Goal: Use online tool/utility: Utilize a website feature to perform a specific function

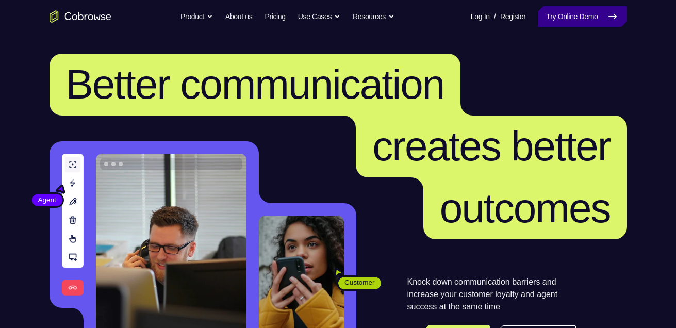
click at [575, 23] on link "Try Online Demo" at bounding box center [581, 16] width 89 height 21
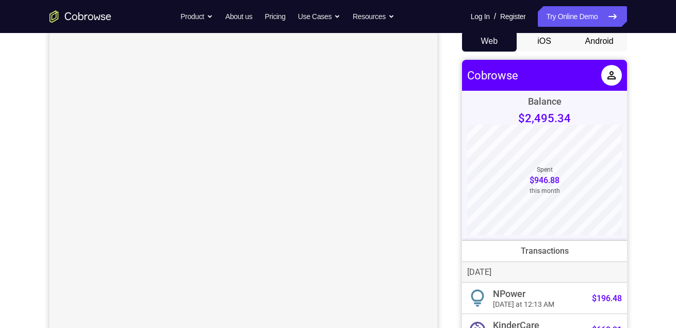
click at [613, 43] on button "Android" at bounding box center [598, 41] width 55 height 21
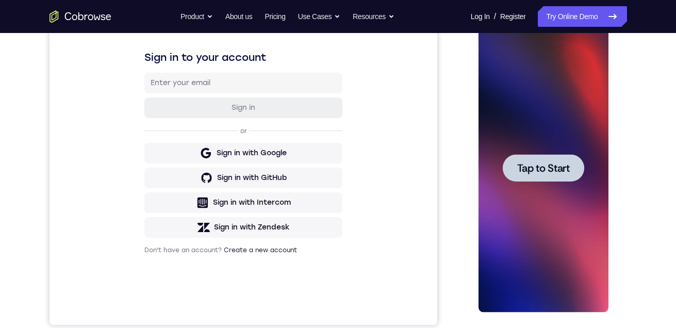
click at [548, 165] on span "Tap to Start" at bounding box center [543, 168] width 53 height 10
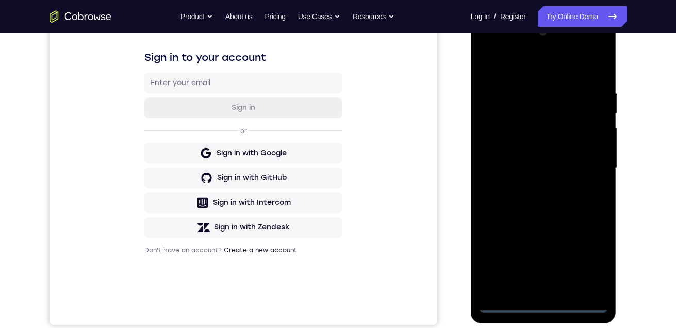
click at [544, 304] on div at bounding box center [543, 168] width 130 height 289
click at [590, 264] on div at bounding box center [543, 168] width 130 height 289
click at [555, 63] on div at bounding box center [543, 168] width 130 height 289
click at [580, 159] on div at bounding box center [543, 168] width 130 height 289
click at [533, 290] on div at bounding box center [543, 168] width 130 height 289
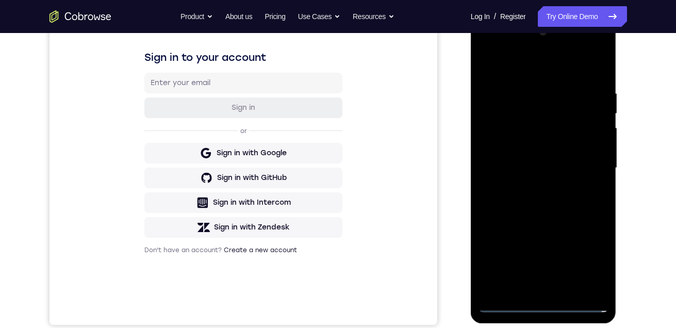
click at [546, 157] on div at bounding box center [543, 168] width 130 height 289
click at [546, 146] on div at bounding box center [543, 168] width 130 height 289
click at [541, 174] on div at bounding box center [543, 168] width 130 height 289
click at [536, 202] on div at bounding box center [543, 168] width 130 height 289
click at [538, 202] on div at bounding box center [543, 168] width 130 height 289
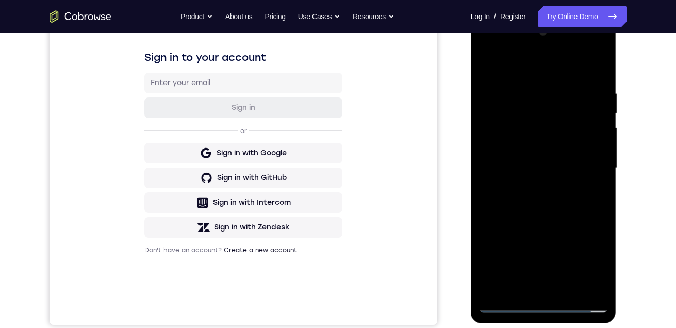
click at [568, 290] on div at bounding box center [543, 168] width 130 height 289
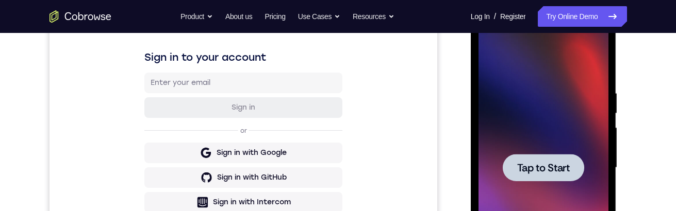
click at [525, 159] on div at bounding box center [542, 167] width 81 height 27
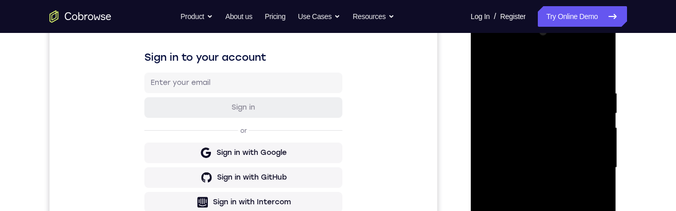
scroll to position [309, 0]
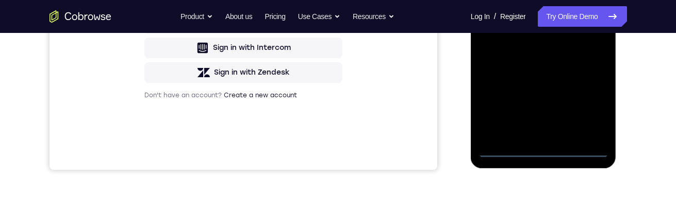
click at [543, 150] on div at bounding box center [543, 13] width 130 height 289
click at [592, 103] on div at bounding box center [543, 13] width 130 height 289
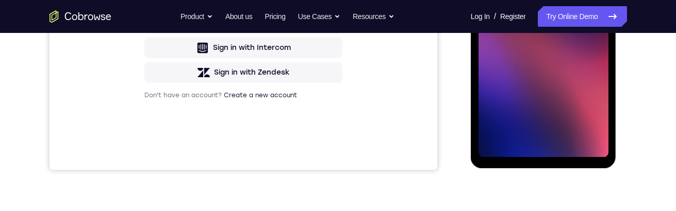
scroll to position [258, 0]
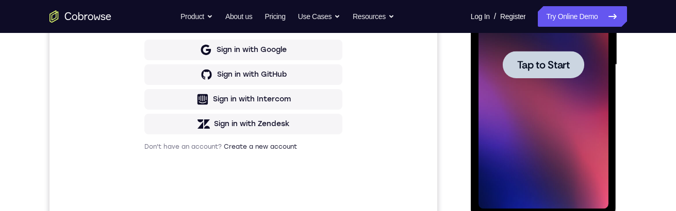
click at [492, 95] on div at bounding box center [543, 65] width 130 height 289
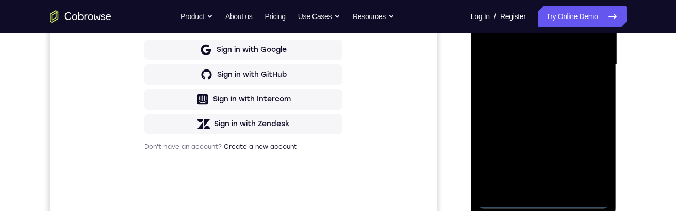
click at [539, 204] on div at bounding box center [543, 65] width 130 height 289
click at [541, 204] on div at bounding box center [543, 65] width 130 height 289
click at [589, 156] on div at bounding box center [543, 65] width 130 height 289
click at [572, 0] on div at bounding box center [543, 65] width 130 height 289
click at [583, 62] on div at bounding box center [543, 65] width 130 height 289
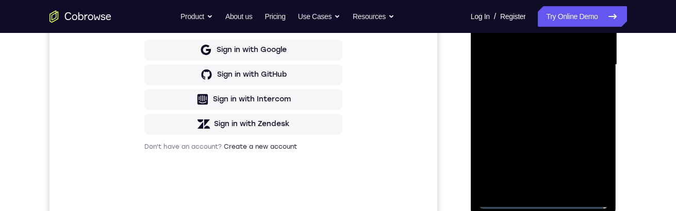
click at [530, 82] on div at bounding box center [543, 65] width 130 height 289
click at [547, 60] on div at bounding box center [543, 65] width 130 height 289
click at [535, 44] on div at bounding box center [543, 65] width 130 height 289
click at [527, 63] on div at bounding box center [543, 65] width 130 height 289
click at [525, 92] on div at bounding box center [543, 65] width 130 height 289
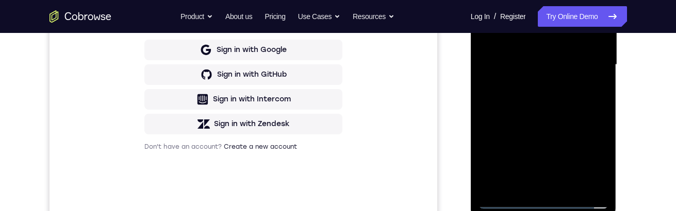
click at [532, 96] on div at bounding box center [543, 65] width 130 height 289
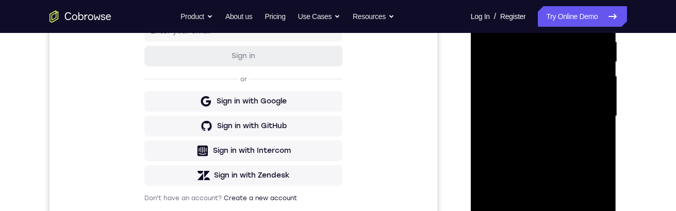
click at [539, 150] on div at bounding box center [543, 116] width 130 height 289
drag, startPoint x: 539, startPoint y: 133, endPoint x: 584, endPoint y: 35, distance: 108.6
click at [543, 33] on div at bounding box center [543, 116] width 130 height 289
drag, startPoint x: 537, startPoint y: 136, endPoint x: 537, endPoint y: 98, distance: 38.1
click at [537, 98] on div at bounding box center [543, 116] width 130 height 289
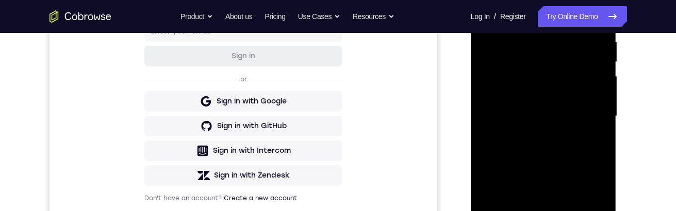
drag, startPoint x: 531, startPoint y: 74, endPoint x: 529, endPoint y: 59, distance: 15.1
click at [529, 58] on div at bounding box center [543, 116] width 130 height 289
click at [517, 99] on div at bounding box center [543, 116] width 130 height 289
drag, startPoint x: 531, startPoint y: 139, endPoint x: 531, endPoint y: 116, distance: 23.2
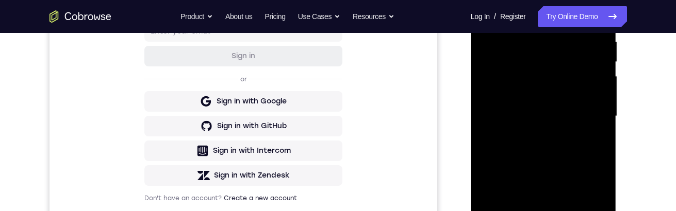
click at [531, 114] on div at bounding box center [543, 116] width 130 height 289
drag, startPoint x: 531, startPoint y: 120, endPoint x: 525, endPoint y: 72, distance: 47.8
click at [525, 76] on div at bounding box center [543, 116] width 130 height 289
drag, startPoint x: 535, startPoint y: 163, endPoint x: 546, endPoint y: 72, distance: 91.3
click at [546, 70] on div at bounding box center [543, 116] width 130 height 289
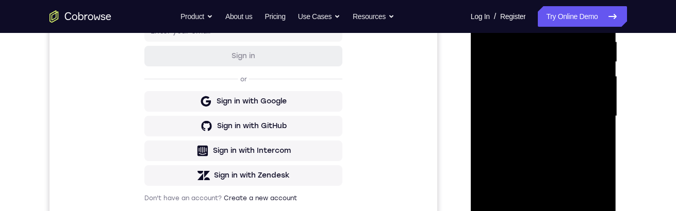
drag, startPoint x: 534, startPoint y: 157, endPoint x: 534, endPoint y: 74, distance: 83.5
click at [535, 67] on div at bounding box center [543, 116] width 130 height 289
drag, startPoint x: 531, startPoint y: 164, endPoint x: 543, endPoint y: 87, distance: 77.6
click at [543, 88] on div at bounding box center [543, 116] width 130 height 289
drag, startPoint x: 539, startPoint y: 137, endPoint x: 540, endPoint y: 95, distance: 41.2
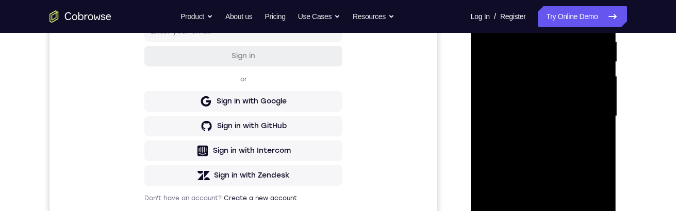
click at [540, 95] on div at bounding box center [543, 116] width 130 height 289
click at [543, 138] on div at bounding box center [543, 116] width 130 height 289
click at [594, 131] on div at bounding box center [543, 116] width 130 height 289
click at [599, 130] on div at bounding box center [543, 116] width 130 height 289
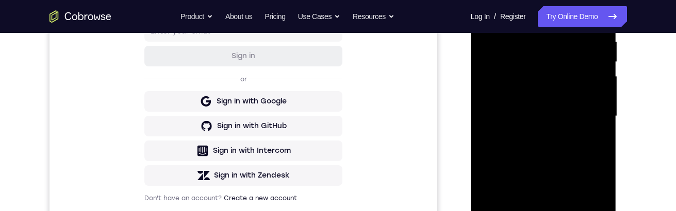
drag, startPoint x: 579, startPoint y: 122, endPoint x: 579, endPoint y: 97, distance: 24.7
click at [579, 97] on div at bounding box center [543, 116] width 130 height 289
click at [604, 107] on div at bounding box center [543, 116] width 130 height 289
click at [485, 104] on div at bounding box center [543, 116] width 130 height 289
click at [599, 102] on div at bounding box center [543, 116] width 130 height 289
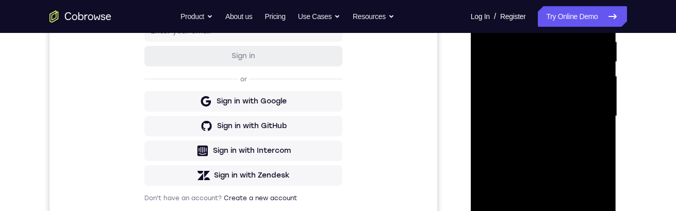
click at [601, 108] on div at bounding box center [543, 116] width 130 height 289
click at [601, 109] on div at bounding box center [543, 116] width 130 height 289
drag, startPoint x: 579, startPoint y: 102, endPoint x: 1042, endPoint y: -15, distance: 477.3
click at [571, 21] on div at bounding box center [543, 116] width 130 height 289
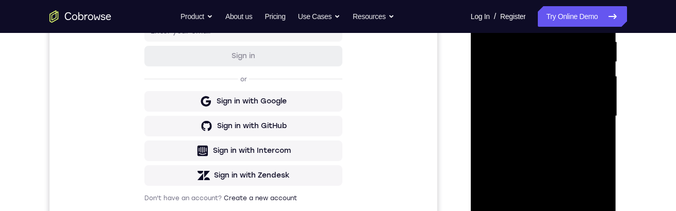
drag, startPoint x: 577, startPoint y: 153, endPoint x: 577, endPoint y: 47, distance: 105.6
click at [577, 48] on div at bounding box center [543, 116] width 130 height 289
drag, startPoint x: 581, startPoint y: 146, endPoint x: 583, endPoint y: 98, distance: 48.0
click at [583, 98] on div at bounding box center [543, 116] width 130 height 289
drag, startPoint x: 581, startPoint y: 86, endPoint x: 587, endPoint y: 206, distance: 120.2
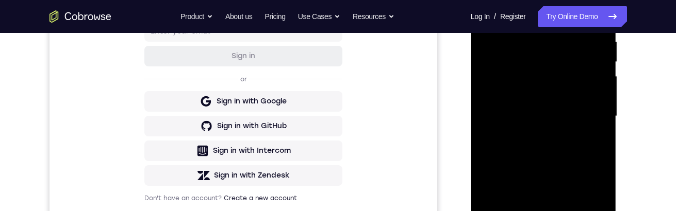
click at [587, 206] on div at bounding box center [543, 116] width 130 height 289
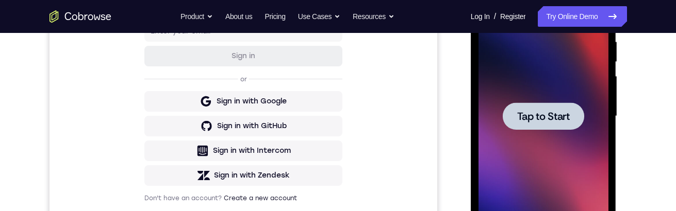
click at [541, 105] on div at bounding box center [542, 116] width 81 height 27
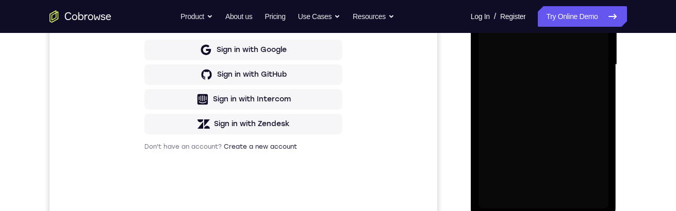
scroll to position [309, 0]
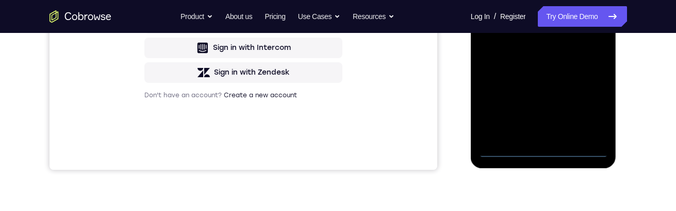
click at [544, 147] on div at bounding box center [543, 13] width 130 height 289
click at [599, 103] on div at bounding box center [543, 13] width 130 height 289
click at [575, 0] on div at bounding box center [543, 13] width 130 height 289
click at [589, 19] on div at bounding box center [543, 13] width 130 height 289
click at [530, 32] on div at bounding box center [543, 13] width 130 height 289
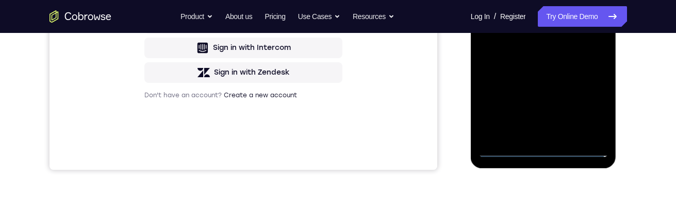
click at [531, 0] on div at bounding box center [543, 13] width 130 height 289
click at [523, 0] on div at bounding box center [543, 13] width 130 height 289
click at [522, 2] on div at bounding box center [543, 13] width 130 height 289
click at [518, 7] on div at bounding box center [543, 13] width 130 height 289
click at [508, 40] on div at bounding box center [543, 13] width 130 height 289
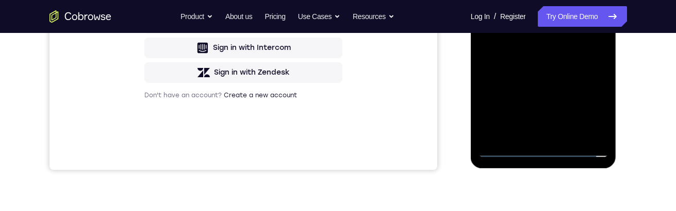
click at [508, 44] on div at bounding box center [543, 13] width 130 height 289
click at [544, 51] on div at bounding box center [543, 13] width 130 height 289
click at [601, 54] on div at bounding box center [543, 13] width 130 height 289
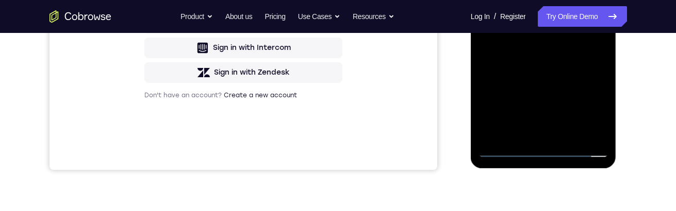
click at [601, 54] on div at bounding box center [543, 13] width 130 height 289
drag, startPoint x: 542, startPoint y: 60, endPoint x: 533, endPoint y: -12, distance: 72.1
click at [534, 0] on div at bounding box center [543, 13] width 130 height 289
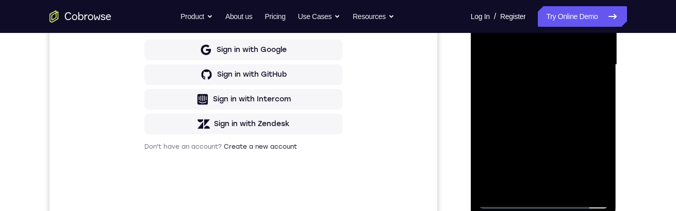
drag, startPoint x: 522, startPoint y: 83, endPoint x: 519, endPoint y: 115, distance: 32.1
click at [522, 62] on div at bounding box center [543, 65] width 130 height 289
drag, startPoint x: 515, startPoint y: 126, endPoint x: 526, endPoint y: 40, distance: 87.2
click at [526, 40] on div at bounding box center [543, 65] width 130 height 289
drag, startPoint x: 525, startPoint y: 87, endPoint x: 521, endPoint y: 125, distance: 38.3
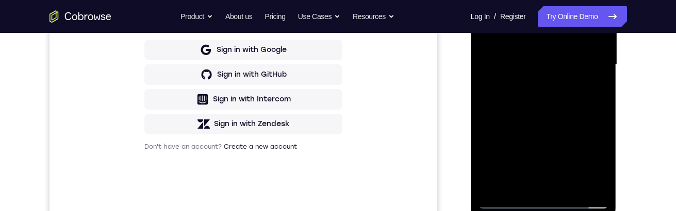
click at [522, 125] on div at bounding box center [543, 65] width 130 height 289
drag, startPoint x: 525, startPoint y: 76, endPoint x: 527, endPoint y: 116, distance: 39.7
click at [527, 116] on div at bounding box center [543, 65] width 130 height 289
drag, startPoint x: 526, startPoint y: 116, endPoint x: 527, endPoint y: 85, distance: 31.4
click at [527, 85] on div at bounding box center [543, 65] width 130 height 289
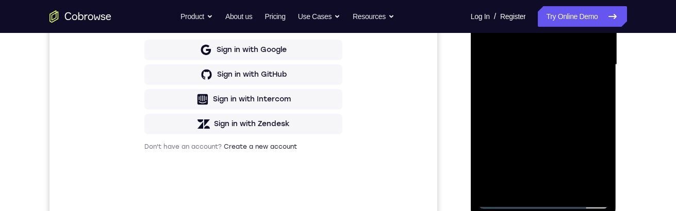
drag, startPoint x: 527, startPoint y: 137, endPoint x: 531, endPoint y: 111, distance: 26.0
click at [531, 109] on div at bounding box center [543, 65] width 130 height 289
drag, startPoint x: 531, startPoint y: 141, endPoint x: 535, endPoint y: 92, distance: 49.6
click at [535, 92] on div at bounding box center [543, 65] width 130 height 289
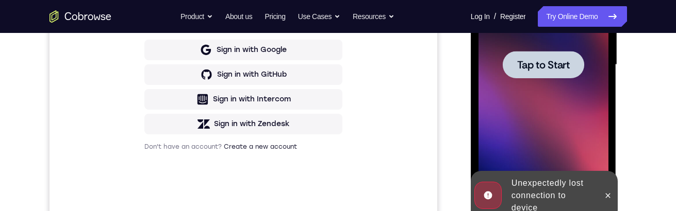
click at [533, 65] on span "Tap to Start" at bounding box center [543, 65] width 53 height 10
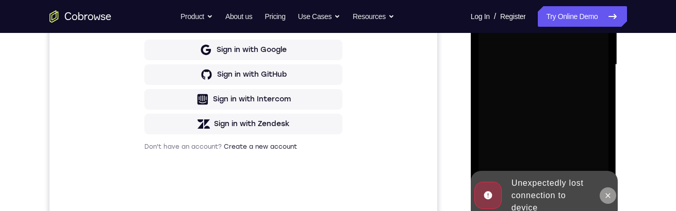
click at [612, 200] on button at bounding box center [607, 196] width 16 height 16
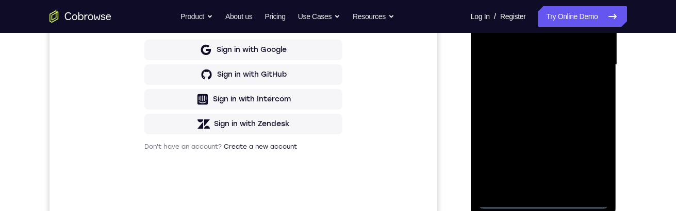
click at [548, 202] on div at bounding box center [543, 65] width 130 height 289
click at [600, 154] on div at bounding box center [543, 65] width 130 height 289
click at [591, 156] on div at bounding box center [543, 65] width 130 height 289
click at [550, 0] on div at bounding box center [543, 65] width 130 height 289
click at [585, 56] on div at bounding box center [543, 65] width 130 height 289
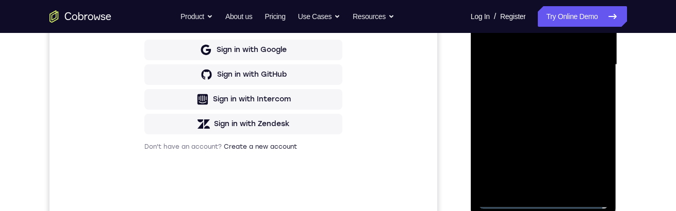
click at [528, 82] on div at bounding box center [543, 65] width 130 height 289
click at [537, 62] on div at bounding box center [543, 65] width 130 height 289
click at [527, 46] on div at bounding box center [543, 65] width 130 height 289
click at [525, 61] on div at bounding box center [543, 65] width 130 height 289
click at [526, 99] on div at bounding box center [543, 65] width 130 height 289
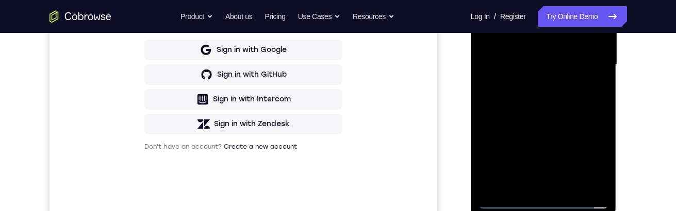
click at [526, 97] on div at bounding box center [543, 65] width 130 height 289
drag, startPoint x: 543, startPoint y: 54, endPoint x: 542, endPoint y: 12, distance: 41.2
click at [542, 12] on div at bounding box center [543, 65] width 130 height 289
drag, startPoint x: 534, startPoint y: 62, endPoint x: 534, endPoint y: 54, distance: 8.8
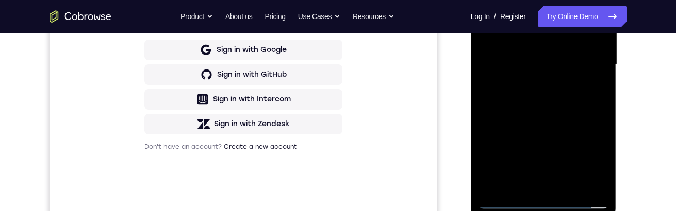
click at [534, 54] on div at bounding box center [543, 65] width 130 height 289
drag, startPoint x: 534, startPoint y: 54, endPoint x: 535, endPoint y: 39, distance: 14.5
click at [534, 39] on div at bounding box center [543, 65] width 130 height 289
drag, startPoint x: 533, startPoint y: 72, endPoint x: 533, endPoint y: 58, distance: 14.4
click at [533, 58] on div at bounding box center [543, 65] width 130 height 289
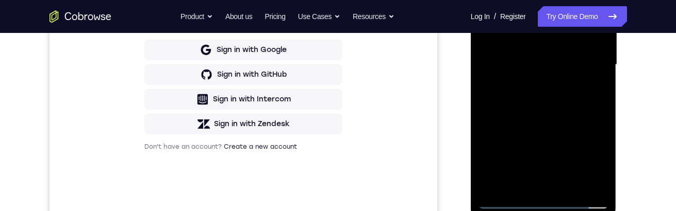
drag, startPoint x: 533, startPoint y: 58, endPoint x: 533, endPoint y: 35, distance: 22.7
click at [533, 35] on div at bounding box center [543, 65] width 130 height 289
click at [601, 10] on div at bounding box center [543, 65] width 130 height 289
drag, startPoint x: 571, startPoint y: 53, endPoint x: 570, endPoint y: 58, distance: 5.2
click at [570, 58] on div at bounding box center [543, 65] width 130 height 289
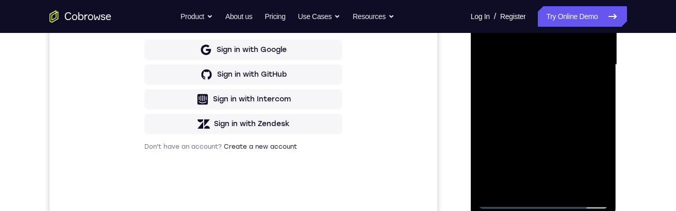
drag, startPoint x: 565, startPoint y: 56, endPoint x: 565, endPoint y: 49, distance: 6.7
click at [565, 49] on div at bounding box center [543, 65] width 130 height 289
drag, startPoint x: 557, startPoint y: 65, endPoint x: 570, endPoint y: 8, distance: 58.6
click at [570, 6] on div at bounding box center [543, 65] width 130 height 289
click at [570, 15] on div at bounding box center [543, 65] width 130 height 289
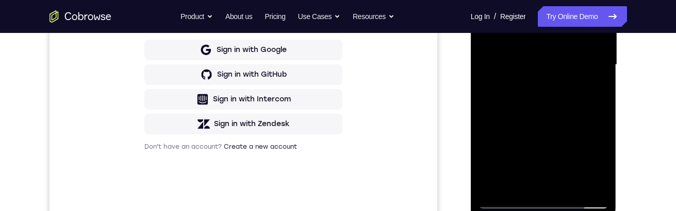
click at [552, 0] on div at bounding box center [543, 65] width 130 height 289
drag, startPoint x: 526, startPoint y: 76, endPoint x: 533, endPoint y: 30, distance: 47.0
click at [533, 29] on div at bounding box center [543, 65] width 130 height 289
click at [602, 29] on div at bounding box center [543, 65] width 130 height 289
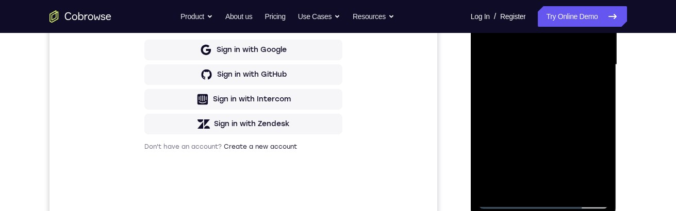
drag, startPoint x: 570, startPoint y: 27, endPoint x: 564, endPoint y: 26, distance: 6.3
click at [571, 0] on div at bounding box center [543, 65] width 130 height 289
drag, startPoint x: 555, startPoint y: -4, endPoint x: 539, endPoint y: 40, distance: 46.0
click at [555, 0] on div at bounding box center [543, 65] width 130 height 289
drag, startPoint x: 547, startPoint y: 11, endPoint x: 548, endPoint y: -18, distance: 28.4
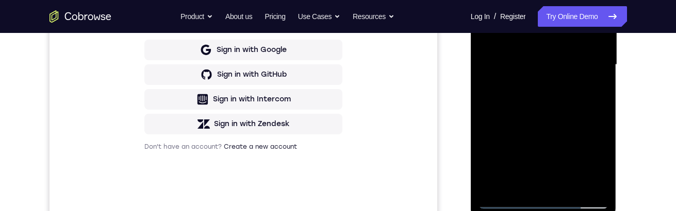
click at [548, 0] on div at bounding box center [543, 65] width 130 height 289
drag, startPoint x: 525, startPoint y: 23, endPoint x: 524, endPoint y: 14, distance: 8.8
click at [525, 14] on div at bounding box center [543, 65] width 130 height 289
drag, startPoint x: 517, startPoint y: 54, endPoint x: 522, endPoint y: -5, distance: 58.5
click at [522, 0] on div at bounding box center [543, 65] width 130 height 289
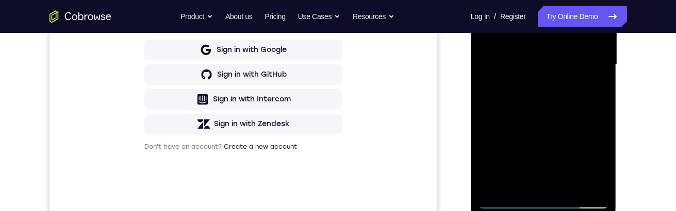
drag, startPoint x: 519, startPoint y: 12, endPoint x: 522, endPoint y: -10, distance: 22.4
click at [522, 0] on div at bounding box center [543, 65] width 130 height 289
drag, startPoint x: 517, startPoint y: 58, endPoint x: 527, endPoint y: -7, distance: 65.7
click at [526, 0] on div at bounding box center [543, 65] width 130 height 289
drag, startPoint x: 524, startPoint y: 28, endPoint x: 528, endPoint y: 0, distance: 28.6
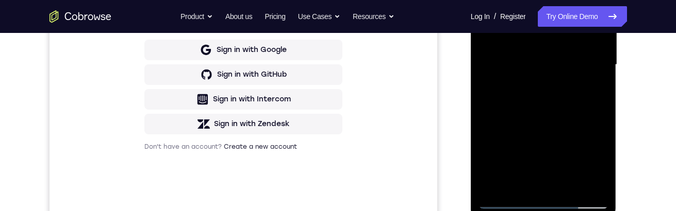
click at [526, 0] on div at bounding box center [543, 65] width 130 height 289
click at [596, 0] on div at bounding box center [543, 65] width 130 height 289
drag, startPoint x: 563, startPoint y: 24, endPoint x: 596, endPoint y: 21, distance: 33.6
click at [563, 40] on div at bounding box center [543, 65] width 130 height 289
click at [601, 19] on div at bounding box center [543, 65] width 130 height 289
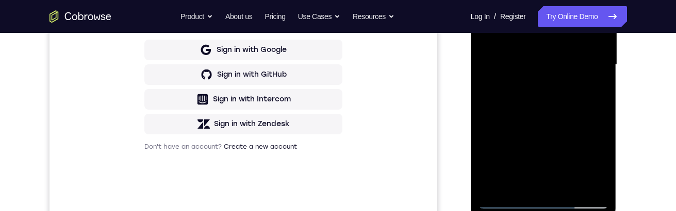
click at [601, 19] on div at bounding box center [543, 65] width 130 height 289
drag, startPoint x: 558, startPoint y: 62, endPoint x: 557, endPoint y: -18, distance: 79.9
click at [558, 0] on div at bounding box center [543, 65] width 130 height 289
click at [549, 0] on div at bounding box center [543, 65] width 130 height 289
drag, startPoint x: 542, startPoint y: 8, endPoint x: 541, endPoint y: -9, distance: 17.0
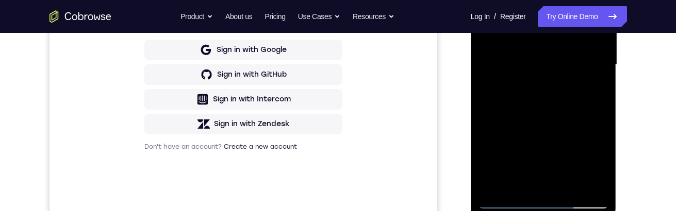
click at [542, 0] on div at bounding box center [543, 65] width 130 height 289
drag, startPoint x: 535, startPoint y: 24, endPoint x: 535, endPoint y: -1, distance: 25.2
click at [535, 0] on div at bounding box center [543, 65] width 130 height 289
drag, startPoint x: 535, startPoint y: 41, endPoint x: 535, endPoint y: -8, distance: 49.0
click at [535, 0] on div at bounding box center [543, 65] width 130 height 289
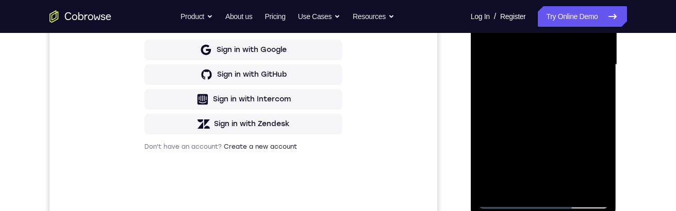
drag, startPoint x: 535, startPoint y: 49, endPoint x: 540, endPoint y: -15, distance: 64.6
click at [540, 0] on div at bounding box center [543, 65] width 130 height 289
drag, startPoint x: 535, startPoint y: -6, endPoint x: 535, endPoint y: -19, distance: 12.4
click at [535, 0] on div at bounding box center [543, 65] width 130 height 289
click at [541, 0] on div at bounding box center [543, 65] width 130 height 289
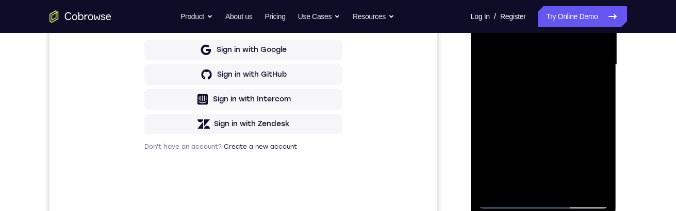
click at [539, 0] on div at bounding box center [543, 65] width 130 height 289
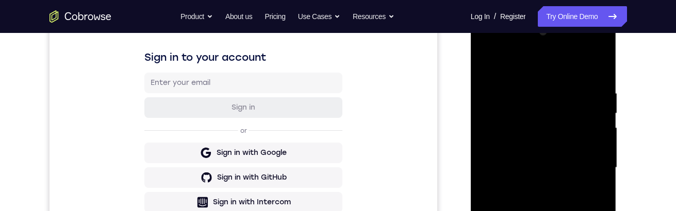
scroll to position [361, 0]
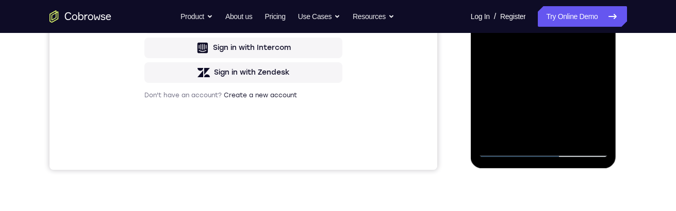
click at [587, 36] on div at bounding box center [543, 13] width 130 height 289
click at [592, 38] on div at bounding box center [543, 13] width 130 height 289
click at [491, 0] on div at bounding box center [543, 13] width 130 height 289
click at [546, 42] on div at bounding box center [543, 13] width 130 height 289
click at [590, 40] on div at bounding box center [543, 13] width 130 height 289
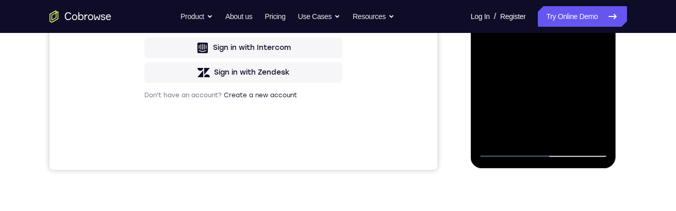
click at [586, 37] on div at bounding box center [543, 13] width 130 height 289
click at [596, 39] on div at bounding box center [543, 13] width 130 height 289
click at [486, 0] on div at bounding box center [543, 13] width 130 height 289
click at [525, 85] on div at bounding box center [543, 13] width 130 height 289
drag, startPoint x: 538, startPoint y: 65, endPoint x: 539, endPoint y: 93, distance: 27.3
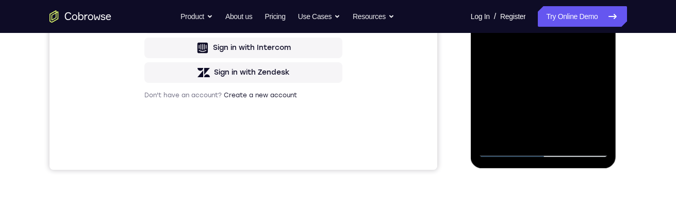
click at [539, 93] on div at bounding box center [543, 13] width 130 height 289
drag, startPoint x: 540, startPoint y: 41, endPoint x: 543, endPoint y: 79, distance: 38.2
click at [543, 79] on div at bounding box center [543, 13] width 130 height 289
drag, startPoint x: 524, startPoint y: 89, endPoint x: 535, endPoint y: -7, distance: 96.4
click at [535, 0] on div at bounding box center [543, 13] width 130 height 289
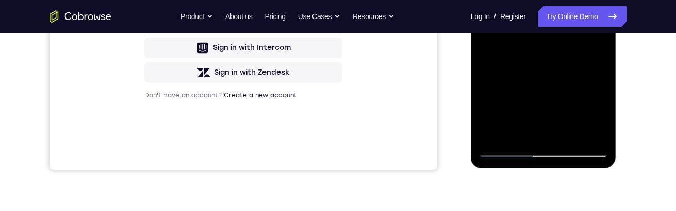
scroll to position [258, 0]
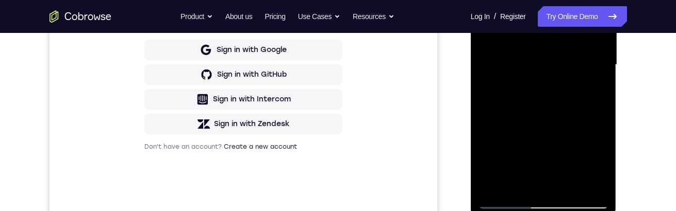
click at [596, 93] on div at bounding box center [543, 65] width 130 height 289
click at [490, 0] on div at bounding box center [543, 65] width 130 height 289
click at [530, 74] on div at bounding box center [543, 65] width 130 height 289
click at [592, 90] on div at bounding box center [543, 65] width 130 height 289
click at [492, 0] on div at bounding box center [543, 65] width 130 height 289
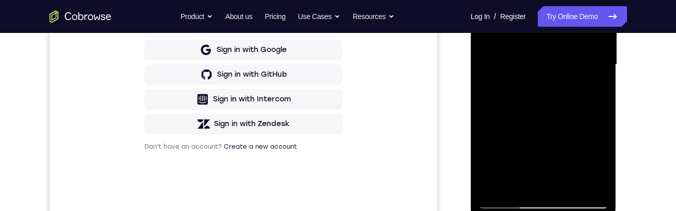
click at [491, 0] on div at bounding box center [543, 65] width 130 height 289
click at [567, 183] on div at bounding box center [543, 65] width 130 height 289
click at [535, 75] on div at bounding box center [543, 65] width 130 height 289
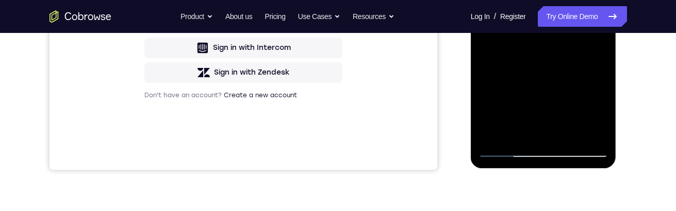
click at [594, 37] on div at bounding box center [543, 13] width 130 height 289
click at [587, 39] on div at bounding box center [543, 13] width 130 height 289
click at [589, 38] on div at bounding box center [543, 13] width 130 height 289
click at [487, 0] on div at bounding box center [543, 13] width 130 height 289
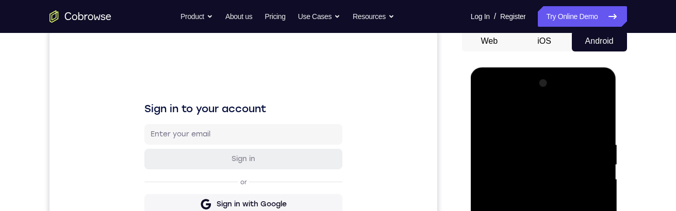
drag, startPoint x: 522, startPoint y: 218, endPoint x: 522, endPoint y: 165, distance: 53.1
drag, startPoint x: 535, startPoint y: 262, endPoint x: 535, endPoint y: 201, distance: 60.8
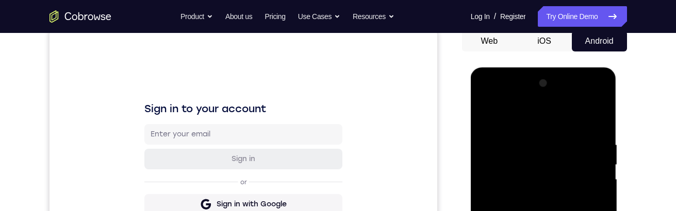
drag, startPoint x: 535, startPoint y: 228, endPoint x: 536, endPoint y: 159, distance: 69.1
drag, startPoint x: 537, startPoint y: 243, endPoint x: 542, endPoint y: 181, distance: 61.5
drag, startPoint x: 538, startPoint y: 267, endPoint x: 537, endPoint y: 209, distance: 58.2
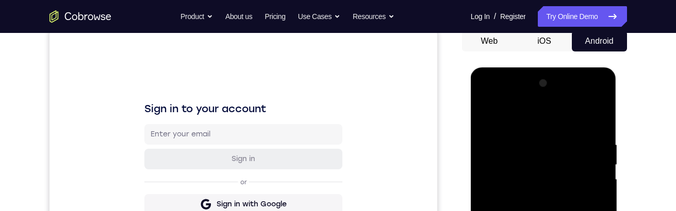
drag, startPoint x: 529, startPoint y: 270, endPoint x: 530, endPoint y: 178, distance: 91.7
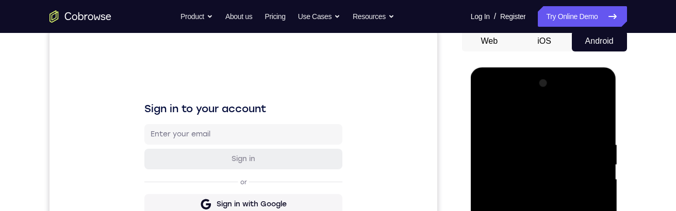
drag, startPoint x: 544, startPoint y: 235, endPoint x: 544, endPoint y: 223, distance: 12.4
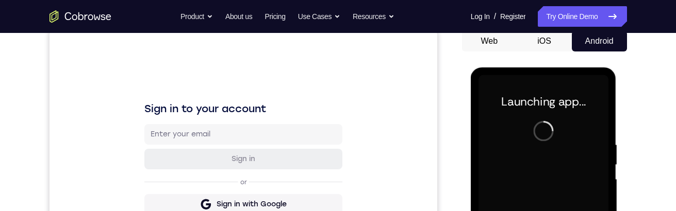
scroll to position [361, 0]
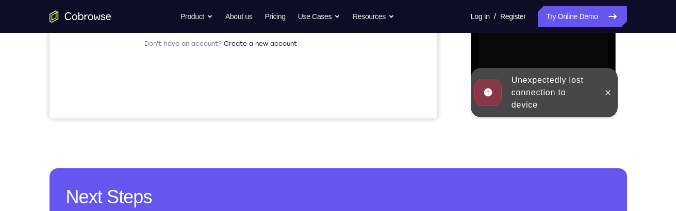
click at [611, 102] on div at bounding box center [607, 92] width 16 height 49
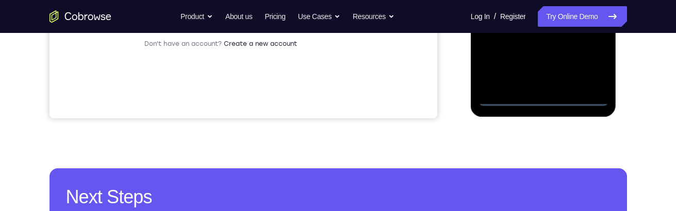
scroll to position [309, 0]
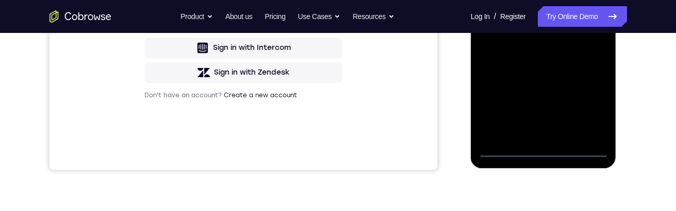
click at [545, 147] on div at bounding box center [543, 13] width 130 height 289
click at [587, 109] on div at bounding box center [543, 13] width 130 height 289
click at [518, 0] on div at bounding box center [543, 13] width 130 height 289
click at [583, 19] on div at bounding box center [543, 13] width 130 height 289
click at [523, 32] on div at bounding box center [543, 13] width 130 height 289
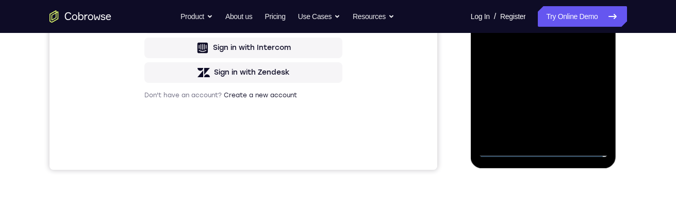
click at [535, 4] on div at bounding box center [543, 13] width 130 height 289
click at [527, 0] on div at bounding box center [543, 13] width 130 height 289
click at [522, 18] on div at bounding box center [543, 13] width 130 height 289
click at [522, 43] on div at bounding box center [543, 13] width 130 height 289
click at [532, 55] on div at bounding box center [543, 13] width 130 height 289
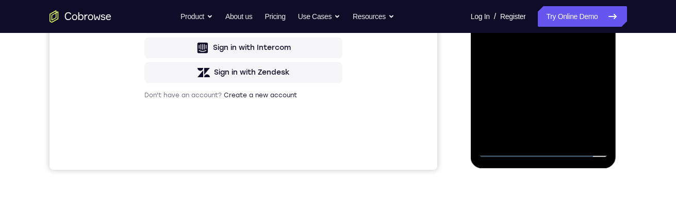
drag, startPoint x: 533, startPoint y: 47, endPoint x: 537, endPoint y: 3, distance: 45.0
click at [537, 3] on div at bounding box center [543, 13] width 130 height 289
click at [603, 12] on div at bounding box center [543, 13] width 130 height 289
click at [603, 9] on div at bounding box center [543, 13] width 130 height 289
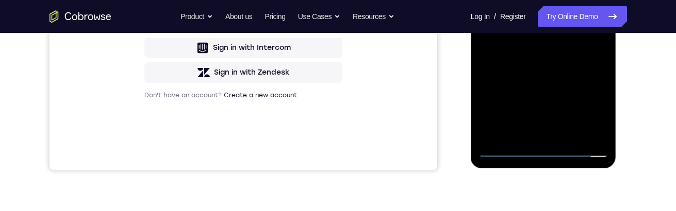
click at [603, 9] on div at bounding box center [543, 13] width 130 height 289
click at [486, 7] on div at bounding box center [543, 13] width 130 height 289
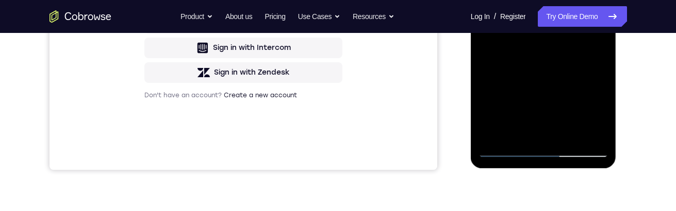
click at [480, 7] on div at bounding box center [543, 13] width 130 height 289
click at [486, 9] on div at bounding box center [543, 13] width 130 height 289
click at [485, 11] on div at bounding box center [543, 13] width 130 height 289
drag, startPoint x: 534, startPoint y: 59, endPoint x: 525, endPoint y: 15, distance: 44.2
click at [525, 15] on div at bounding box center [543, 13] width 130 height 289
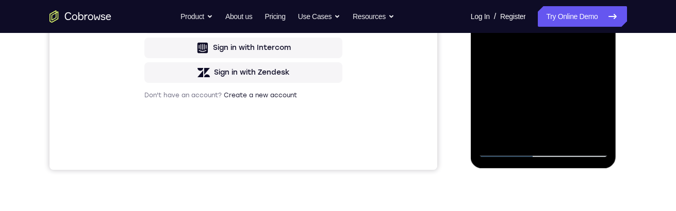
drag, startPoint x: 528, startPoint y: 20, endPoint x: 529, endPoint y: -30, distance: 50.5
click at [530, 0] on div at bounding box center [543, 13] width 130 height 289
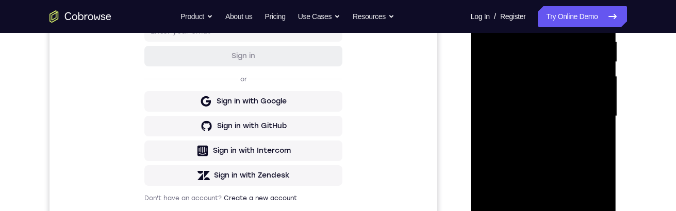
drag, startPoint x: 587, startPoint y: 134, endPoint x: 581, endPoint y: 38, distance: 96.6
click at [584, 12] on div at bounding box center [543, 116] width 130 height 289
click at [497, 157] on div at bounding box center [543, 116] width 130 height 289
drag, startPoint x: 512, startPoint y: 154, endPoint x: 492, endPoint y: 36, distance: 119.8
click at [492, 36] on div at bounding box center [543, 116] width 130 height 289
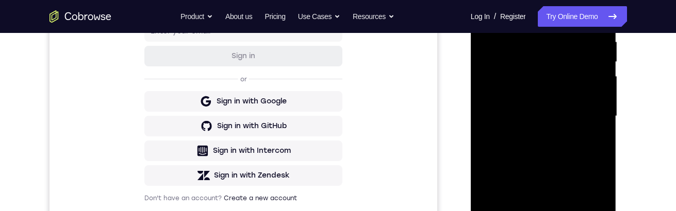
drag, startPoint x: 521, startPoint y: 138, endPoint x: 527, endPoint y: 98, distance: 40.2
click at [527, 98] on div at bounding box center [543, 116] width 130 height 289
click at [535, 95] on div at bounding box center [543, 116] width 130 height 289
drag, startPoint x: 531, startPoint y: 154, endPoint x: 535, endPoint y: 72, distance: 82.6
click at [535, 70] on div at bounding box center [543, 116] width 130 height 289
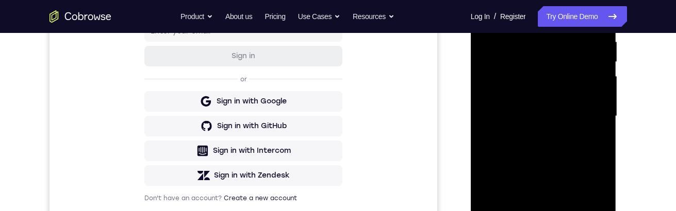
drag, startPoint x: 518, startPoint y: 165, endPoint x: 517, endPoint y: 83, distance: 81.9
click at [517, 82] on div at bounding box center [543, 116] width 130 height 289
drag, startPoint x: 523, startPoint y: 185, endPoint x: 544, endPoint y: 109, distance: 79.0
click at [544, 110] on div at bounding box center [543, 116] width 130 height 289
drag, startPoint x: 554, startPoint y: 105, endPoint x: 550, endPoint y: 66, distance: 39.4
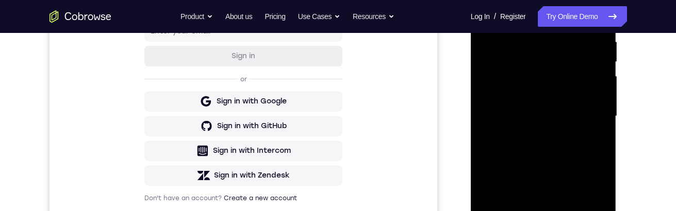
click at [550, 66] on div at bounding box center [543, 116] width 130 height 289
drag, startPoint x: 531, startPoint y: 145, endPoint x: 541, endPoint y: 78, distance: 67.1
click at [541, 78] on div at bounding box center [543, 116] width 130 height 289
click at [528, 37] on div at bounding box center [543, 116] width 130 height 289
click at [519, 105] on div at bounding box center [543, 116] width 130 height 289
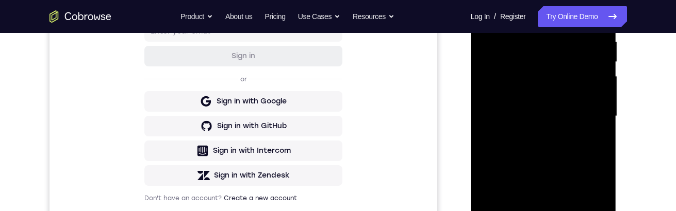
drag, startPoint x: 520, startPoint y: 172, endPoint x: 525, endPoint y: 117, distance: 54.8
click at [525, 117] on div at bounding box center [543, 116] width 130 height 289
drag, startPoint x: 529, startPoint y: 162, endPoint x: 524, endPoint y: 60, distance: 102.2
click at [525, 60] on div at bounding box center [543, 116] width 130 height 289
drag, startPoint x: 538, startPoint y: 115, endPoint x: 538, endPoint y: 33, distance: 82.4
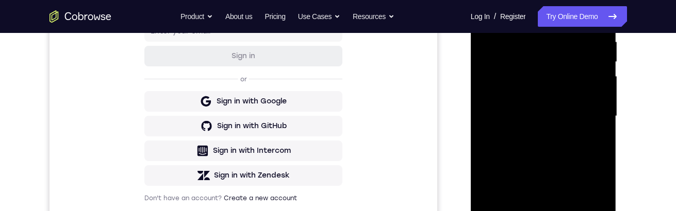
click at [538, 0] on div at bounding box center [543, 116] width 130 height 289
click at [533, 65] on div at bounding box center [543, 116] width 130 height 289
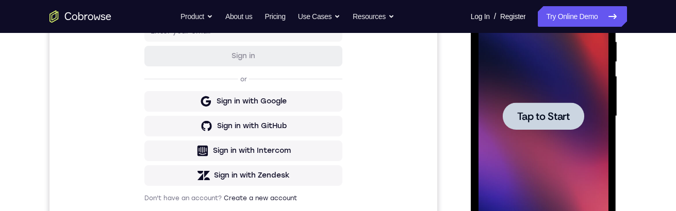
click at [574, 107] on div at bounding box center [542, 116] width 81 height 27
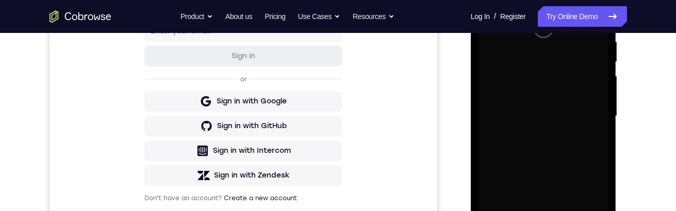
scroll to position [361, 0]
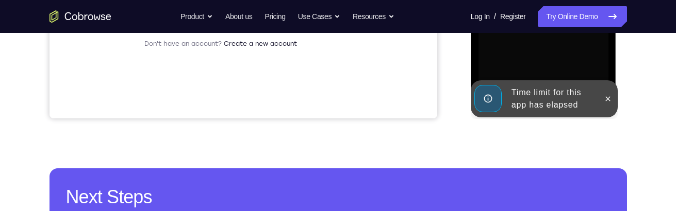
click at [610, 108] on div at bounding box center [607, 98] width 16 height 37
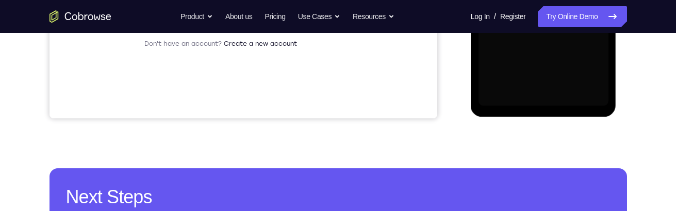
scroll to position [309, 0]
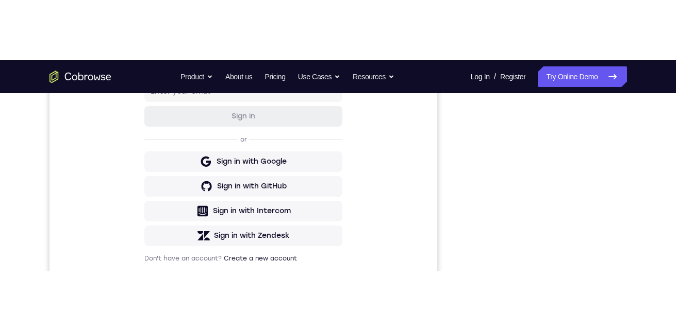
scroll to position [309, 0]
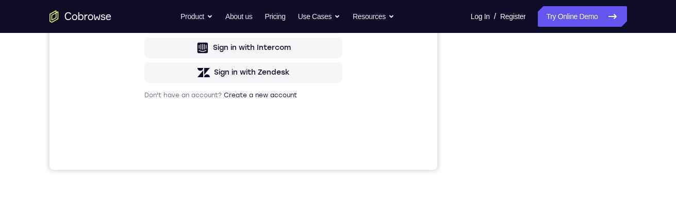
click at [615, 210] on div "Your Support Agent Your Customer Web iOS Android Next Steps We’d be happy to gi…" at bounding box center [338, 64] width 660 height 680
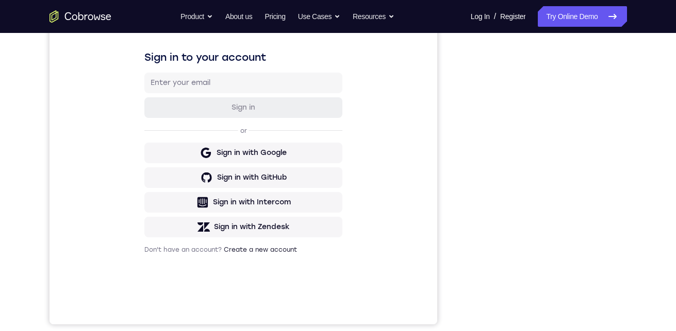
scroll to position [150, 0]
